Goal: Information Seeking & Learning: Learn about a topic

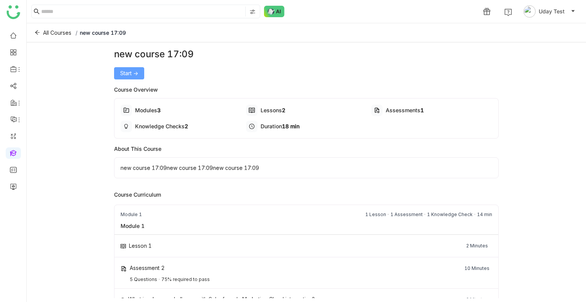
click at [128, 74] on span "Start ->" at bounding box center [129, 73] width 18 height 8
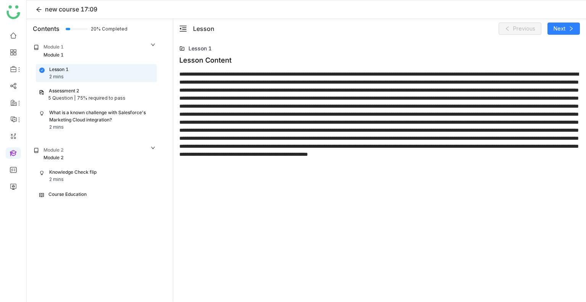
click at [73, 95] on div "5 Question |" at bounding box center [61, 98] width 27 height 7
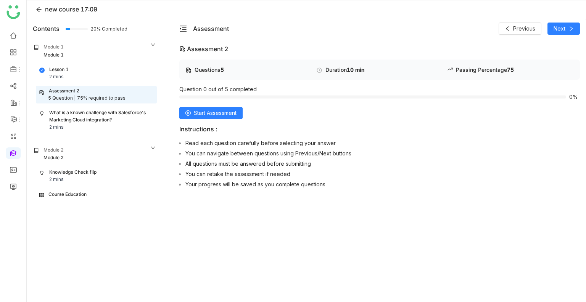
click at [84, 114] on div "What is a known challenge with Salesforce's Marketing Cloud integration?" at bounding box center [101, 116] width 104 height 15
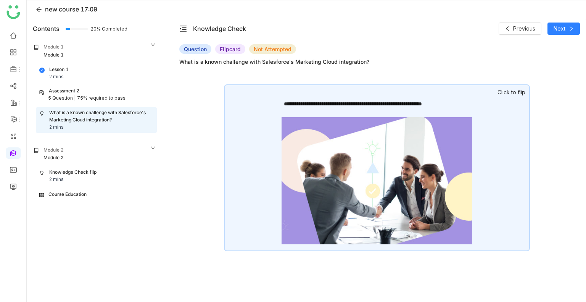
click at [260, 142] on div "**********" at bounding box center [377, 167] width 306 height 167
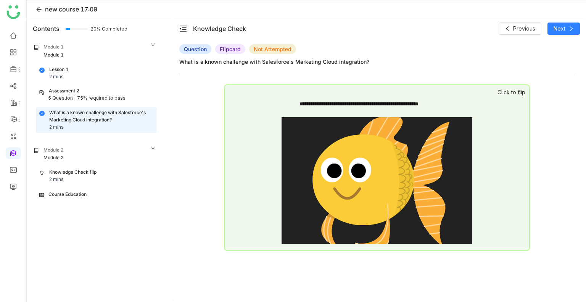
click at [70, 172] on div "Knowledge Check flip" at bounding box center [72, 172] width 47 height 7
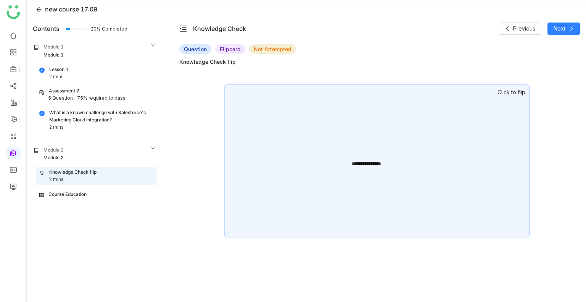
click at [245, 166] on div "**********" at bounding box center [377, 160] width 306 height 153
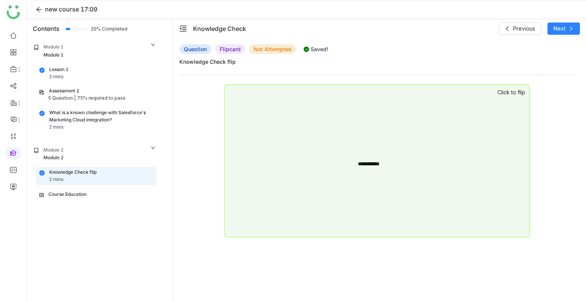
click at [44, 194] on div "Course Education" at bounding box center [62, 194] width 47 height 7
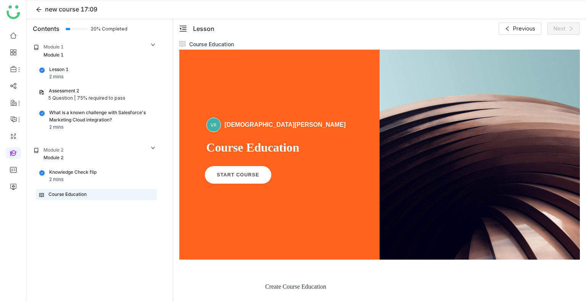
click at [229, 176] on span "START COURSE" at bounding box center [238, 175] width 42 height 6
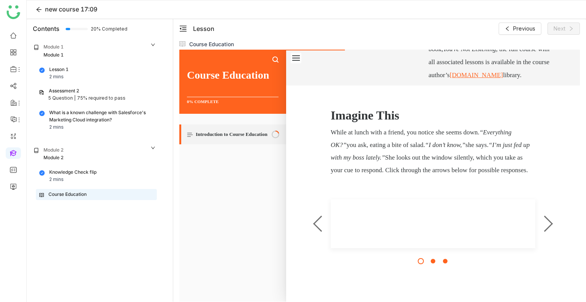
scroll to position [292, 0]
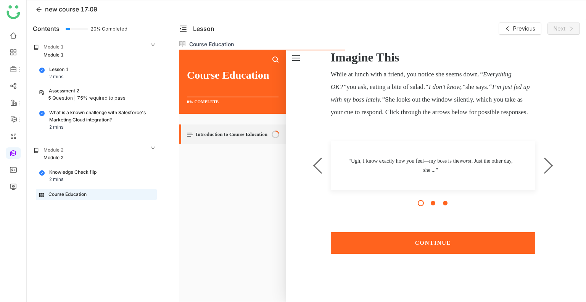
click at [432, 239] on button "CONTINUE" at bounding box center [433, 243] width 205 height 22
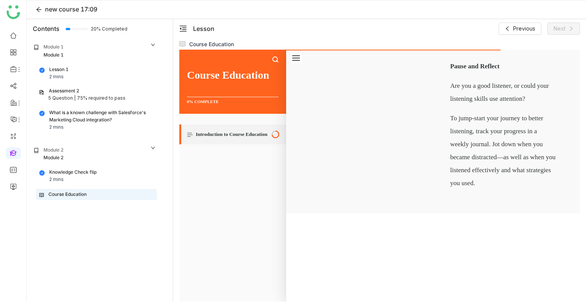
scroll to position [1371, 0]
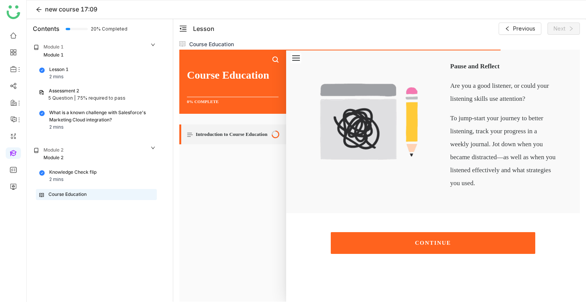
click at [432, 239] on button "CONTINUE" at bounding box center [433, 243] width 205 height 22
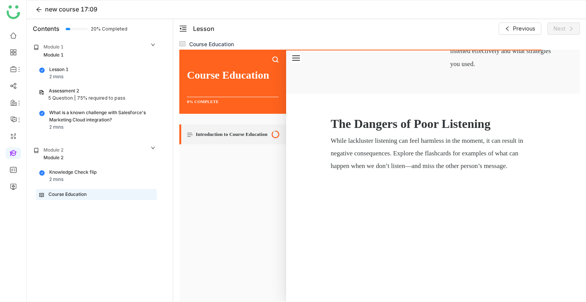
click at [432, 172] on p "While lackluster listening can feel harmless in the moment, it can result in ne…" at bounding box center [433, 153] width 205 height 38
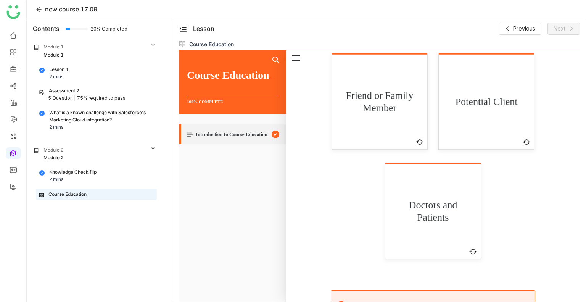
scroll to position [1554, 0]
click at [395, 114] on p "Friend or Family Member" at bounding box center [379, 102] width 78 height 25
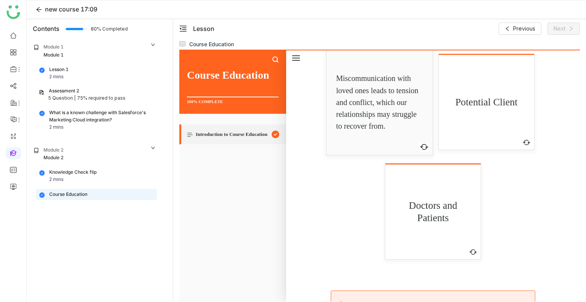
click at [472, 131] on div "Potential Client" at bounding box center [486, 102] width 78 height 56
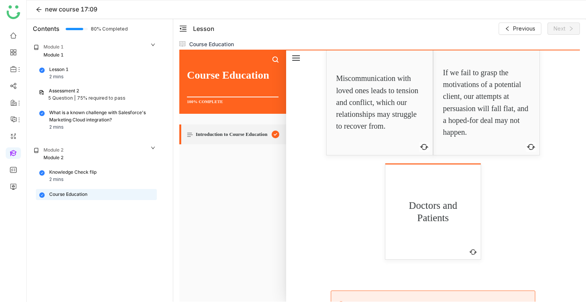
click at [451, 259] on div "Doctors and Patients Click to flip" at bounding box center [432, 211] width 95 height 96
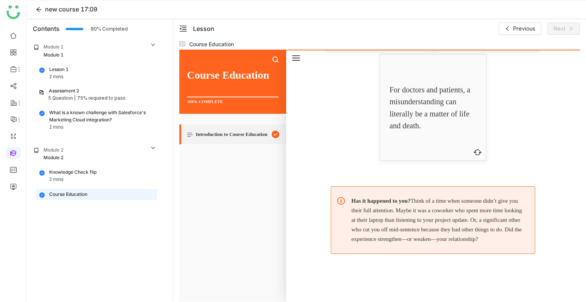
scroll to position [1762, 0]
click at [477, 206] on p "Has it happened to you? Think of a time when someone didn’t give you their full…" at bounding box center [437, 220] width 172 height 48
click at [241, 109] on div "Navigation menu" at bounding box center [232, 82] width 107 height 64
click at [241, 129] on link "Introduction to Course Education" at bounding box center [232, 134] width 107 height 20
click at [106, 89] on div "Assessment 2" at bounding box center [96, 90] width 115 height 7
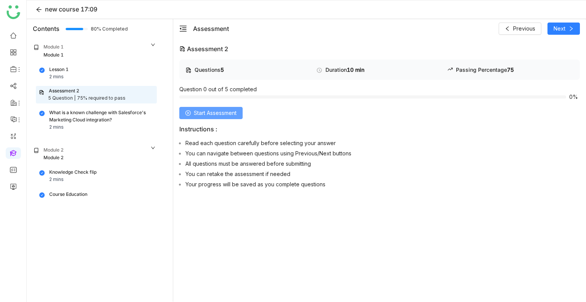
click at [208, 115] on span "Start Assessment" at bounding box center [215, 113] width 43 height 8
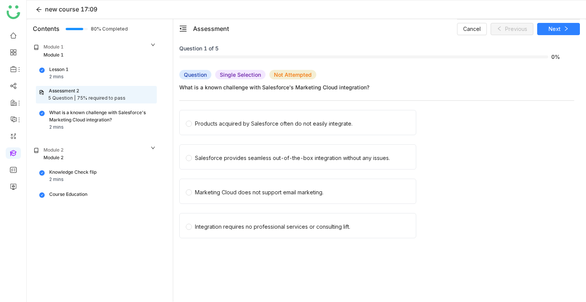
click at [208, 115] on label "Products acquired by Salesforce often do not easily integrate." at bounding box center [299, 122] width 227 height 24
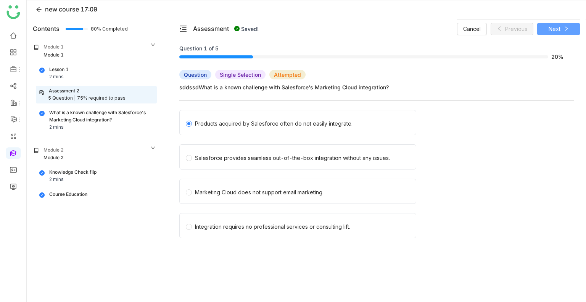
click at [554, 29] on span "Next" at bounding box center [555, 29] width 12 height 8
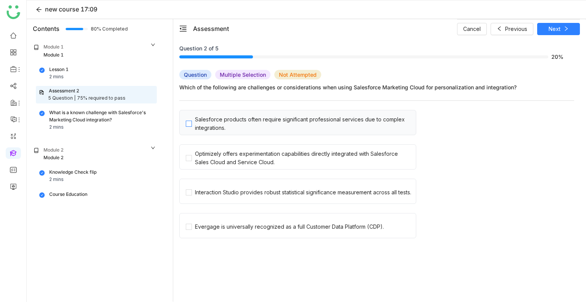
click at [275, 113] on span "Salesforce products often require significant professional services due to comp…" at bounding box center [304, 122] width 224 height 19
click at [547, 31] on button "Next" at bounding box center [558, 29] width 43 height 12
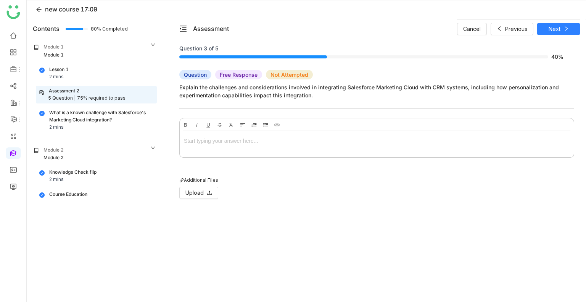
click at [264, 140] on div at bounding box center [377, 141] width 386 height 8
click at [560, 25] on span "Next" at bounding box center [555, 29] width 12 height 8
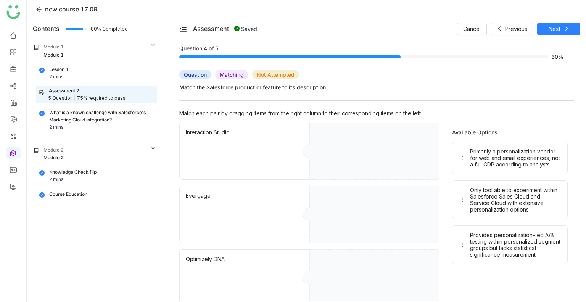
drag, startPoint x: 453, startPoint y: 156, endPoint x: 360, endPoint y: 138, distance: 95.2
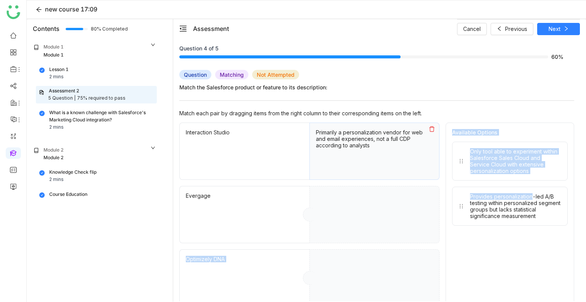
drag, startPoint x: 530, startPoint y: 183, endPoint x: 385, endPoint y: 202, distance: 145.5
click at [385, 202] on div "Interaction Studio Primarily a personalization vendor for web and email experie…" at bounding box center [376, 215] width 395 height 184
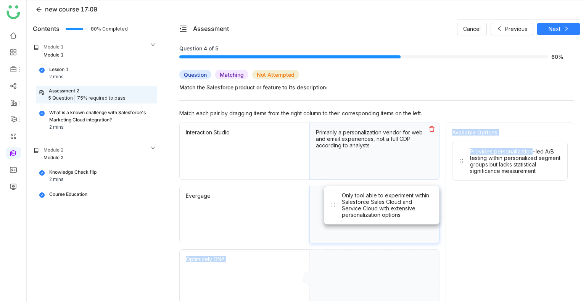
click at [369, 213] on div "Only tool able to experiment within Salesforce Sales Cloud and Service Cloud wi…" at bounding box center [375, 214] width 130 height 57
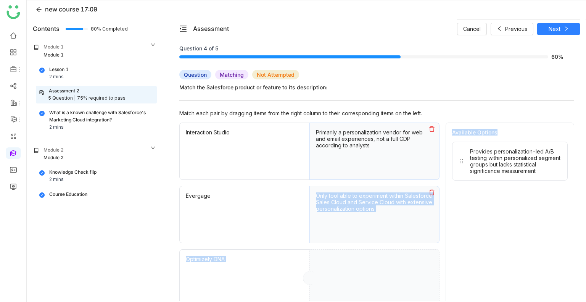
click at [492, 163] on div "Provides personalization-led A/B testing within personalized segment groups but…" at bounding box center [515, 161] width 91 height 26
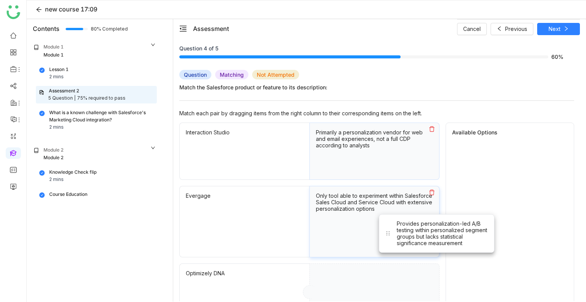
drag, startPoint x: 492, startPoint y: 163, endPoint x: 418, endPoint y: 235, distance: 103.4
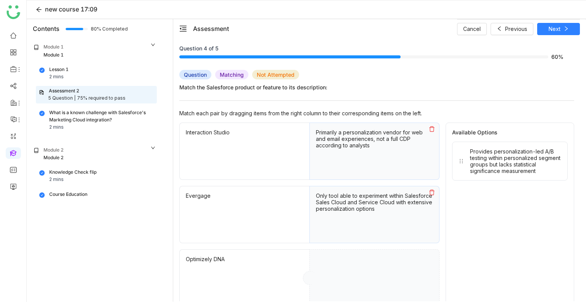
click at [565, 36] on div "Cancel Previous Next" at bounding box center [518, 28] width 123 height 19
drag, startPoint x: 551, startPoint y: 31, endPoint x: 547, endPoint y: 92, distance: 60.9
click at [547, 92] on div "Assessment Cancel Previous Next Question 4 of 5 60% Question Matching Not Attem…" at bounding box center [379, 160] width 413 height 282
click at [528, 137] on div "Available Options Provides personalization-led A/B testing within personalized …" at bounding box center [510, 215] width 129 height 184
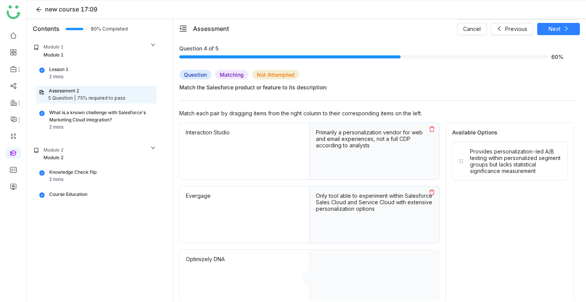
click at [504, 164] on div "Provides personalization-led A/B testing within personalized segment groups but…" at bounding box center [515, 161] width 91 height 26
click at [511, 174] on div "Provides personalization-led A/B testing within personalized segment groups but…" at bounding box center [510, 161] width 116 height 39
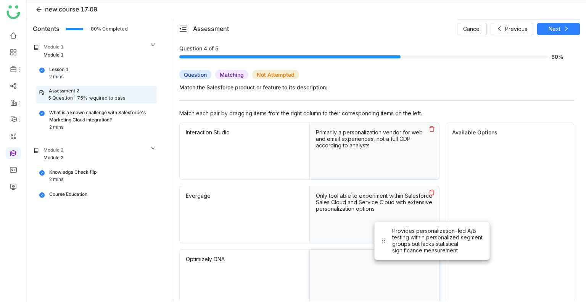
scroll to position [11, 0]
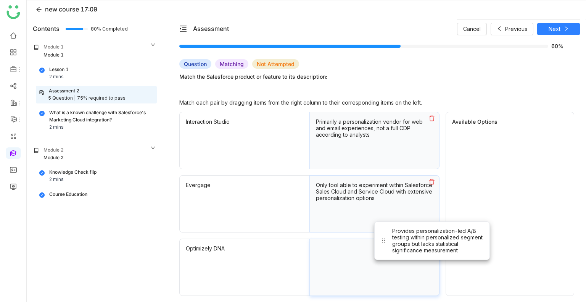
drag, startPoint x: 511, startPoint y: 174, endPoint x: 397, endPoint y: 320, distance: 185.4
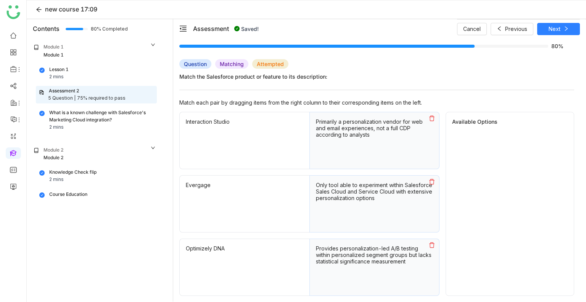
click at [525, 71] on div "Question Matching Attempted Match the Salesforce product or feature to its desc…" at bounding box center [376, 69] width 395 height 21
click at [548, 32] on button "Next" at bounding box center [558, 29] width 43 height 12
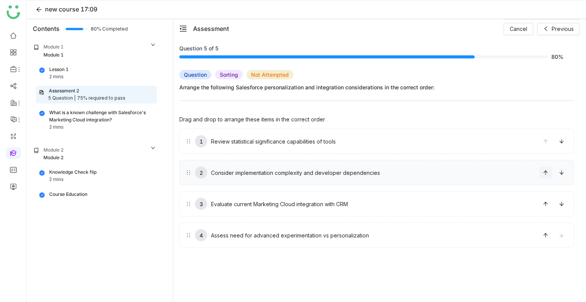
click at [545, 171] on icon at bounding box center [545, 172] width 4 height 4
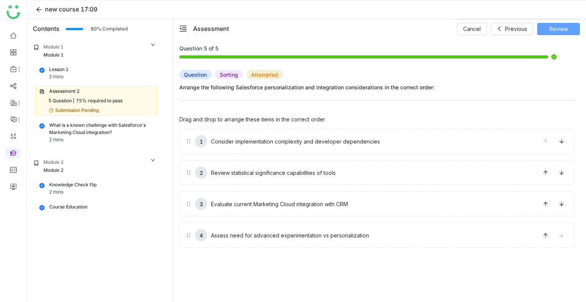
click at [541, 27] on button "Review" at bounding box center [558, 29] width 43 height 12
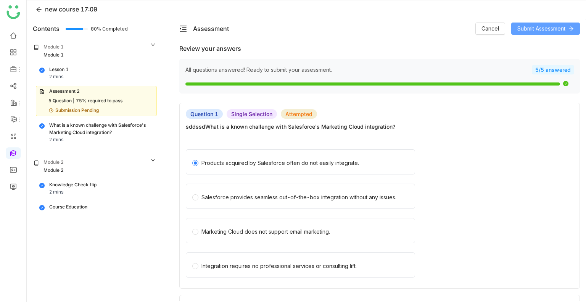
click at [541, 27] on span "Submit Assessment" at bounding box center [542, 28] width 48 height 8
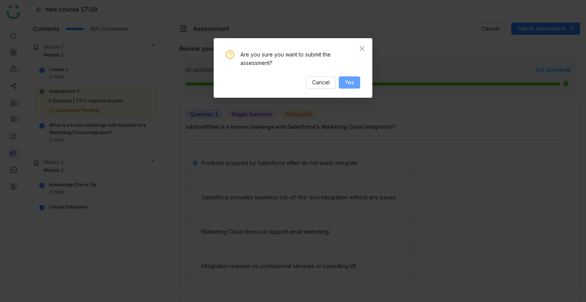
click at [354, 77] on button "Yes" at bounding box center [349, 82] width 21 height 12
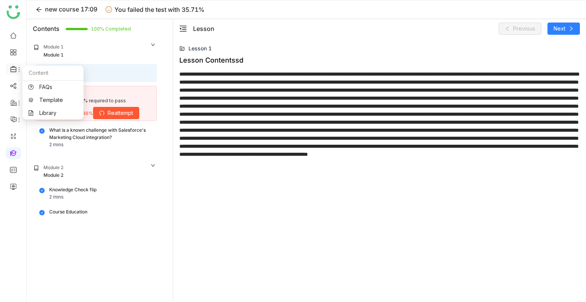
click at [14, 68] on icon at bounding box center [13, 69] width 7 height 7
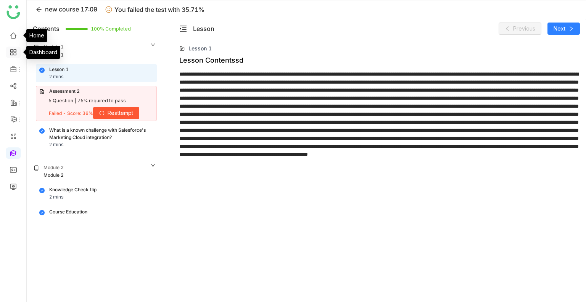
click at [15, 55] on link at bounding box center [13, 51] width 7 height 6
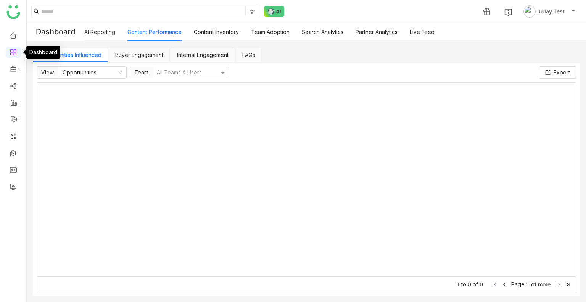
click at [15, 55] on link at bounding box center [13, 51] width 7 height 6
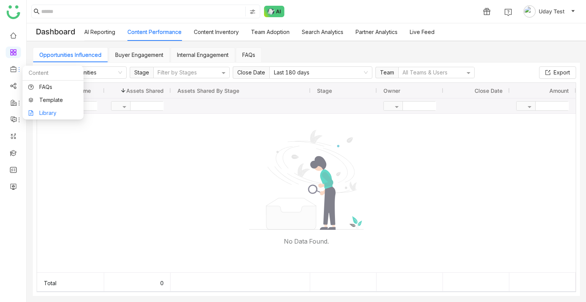
click at [49, 114] on link "Library" at bounding box center [53, 112] width 50 height 5
click at [49, 114] on body "1 Uday Test Dashboard AI Reporting Content Performance Content Inventory Team A…" at bounding box center [293, 151] width 586 height 302
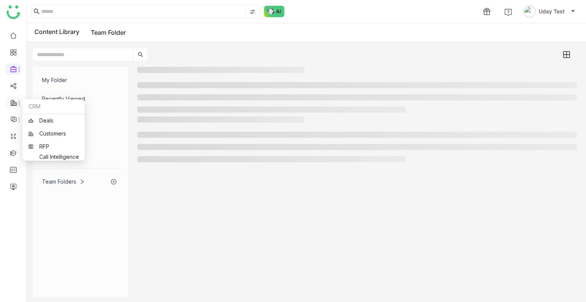
click at [13, 105] on icon at bounding box center [14, 103] width 6 height 6
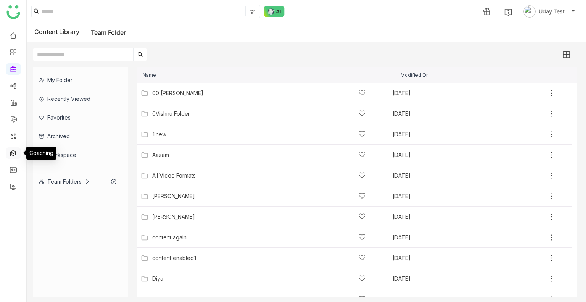
click at [13, 155] on link at bounding box center [13, 152] width 7 height 6
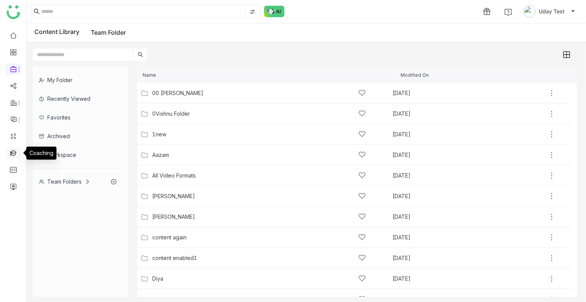
click at [13, 155] on link at bounding box center [13, 152] width 7 height 6
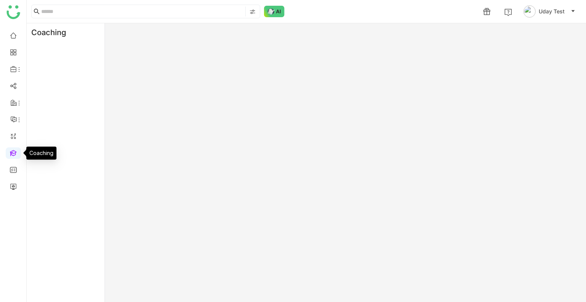
click at [13, 155] on link at bounding box center [13, 152] width 7 height 6
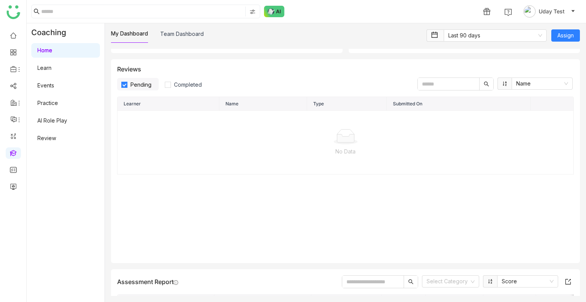
scroll to position [925, 0]
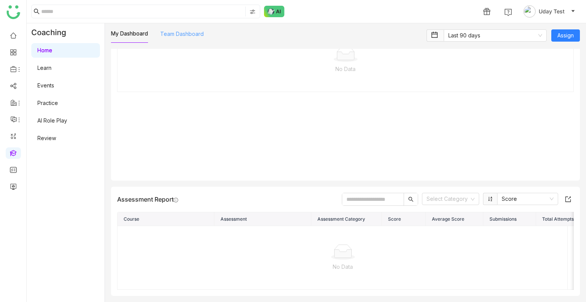
click at [184, 33] on link "Team Dashboard" at bounding box center [182, 34] width 44 height 6
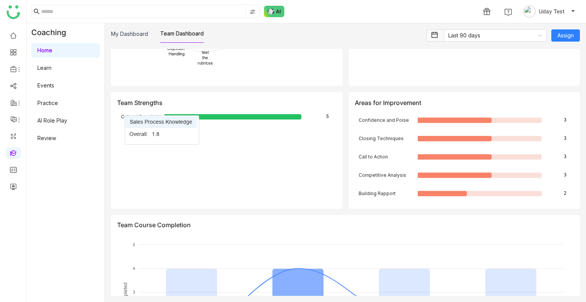
scroll to position [1349, 0]
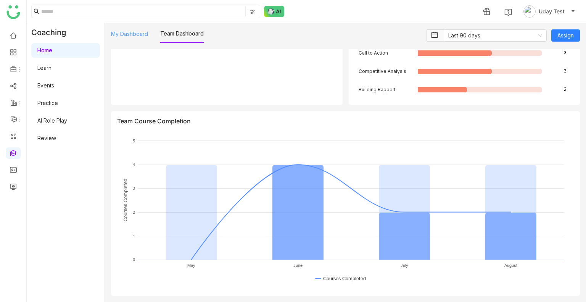
click at [136, 31] on link "My Dashboard" at bounding box center [129, 34] width 37 height 6
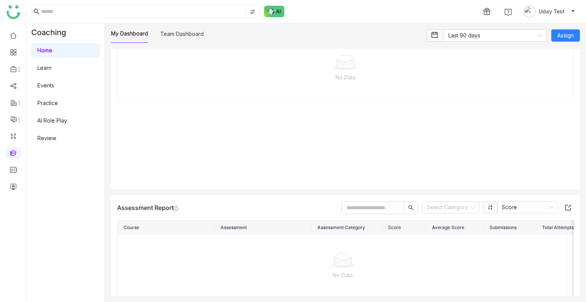
scroll to position [925, 0]
